Goal: Find specific page/section: Find specific page/section

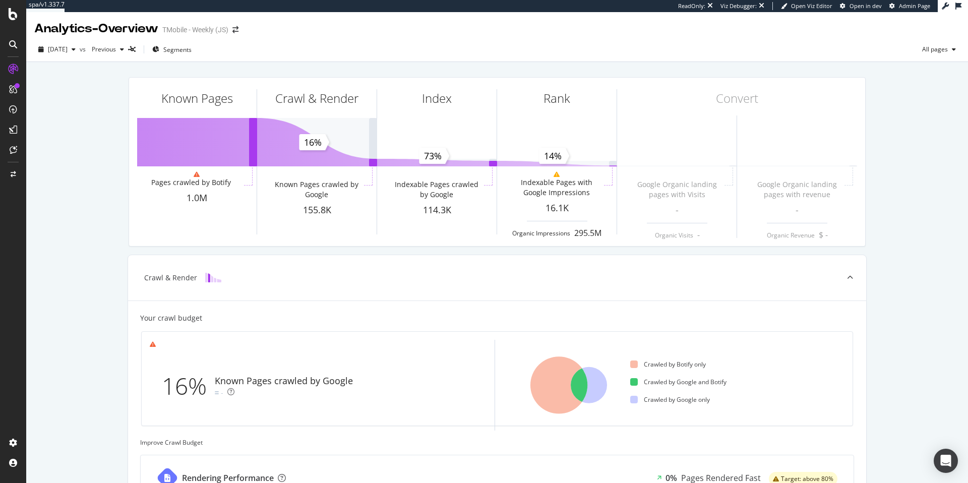
scroll to position [258, 0]
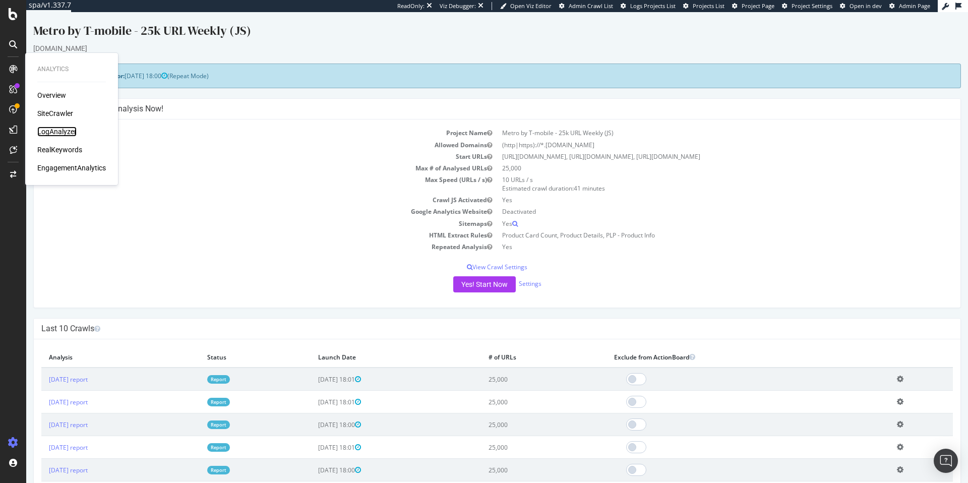
click at [63, 133] on div "LogAnalyzer" at bounding box center [56, 132] width 39 height 10
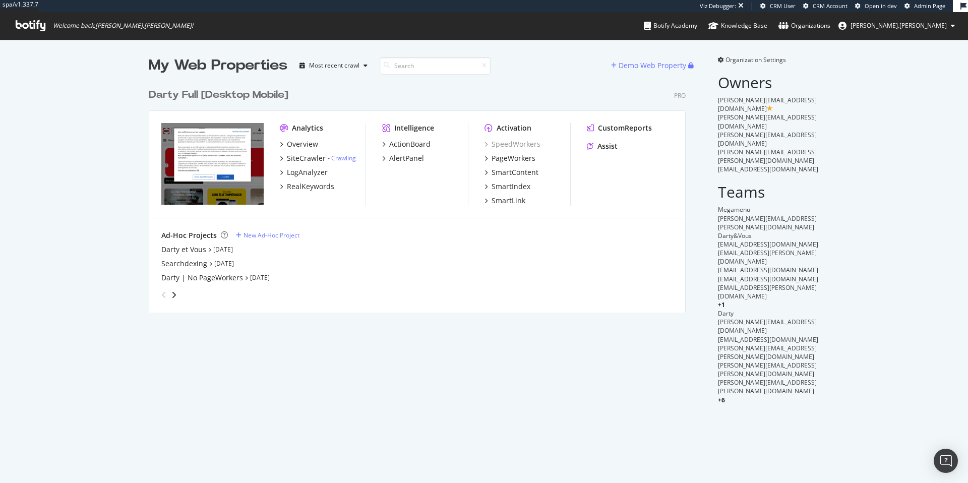
scroll to position [237, 545]
